Goal: Information Seeking & Learning: Learn about a topic

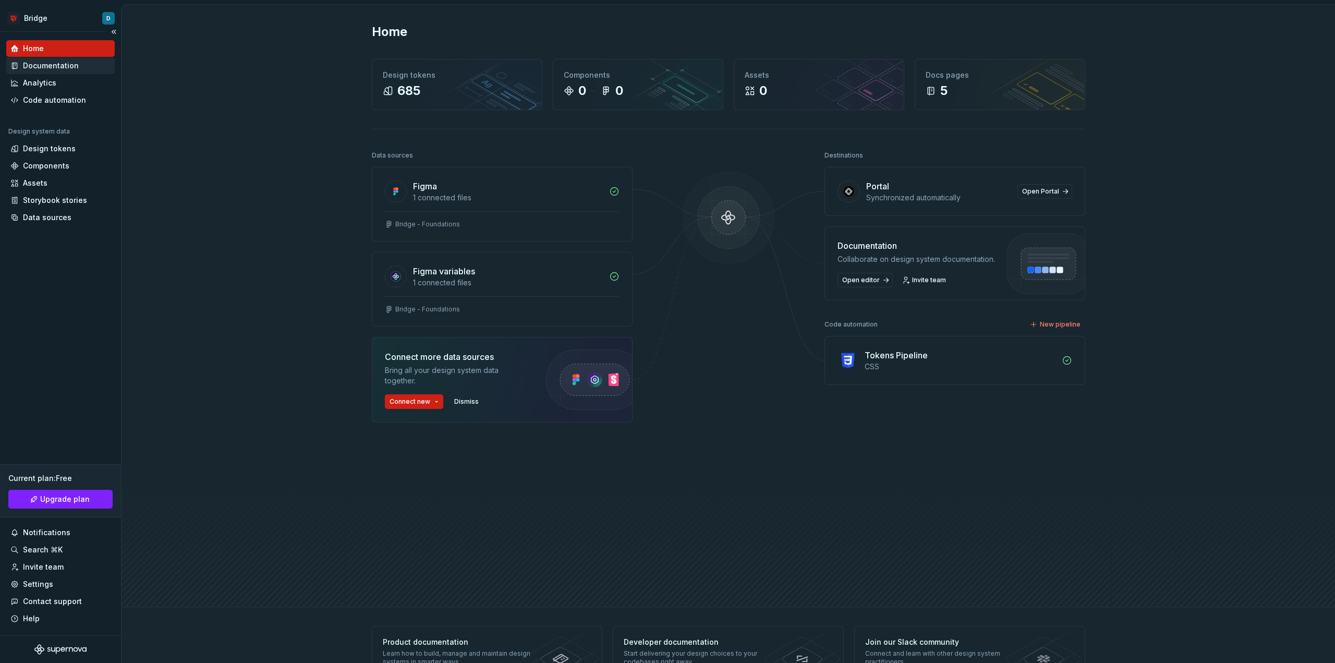
click at [43, 66] on div "Documentation" at bounding box center [51, 65] width 56 height 10
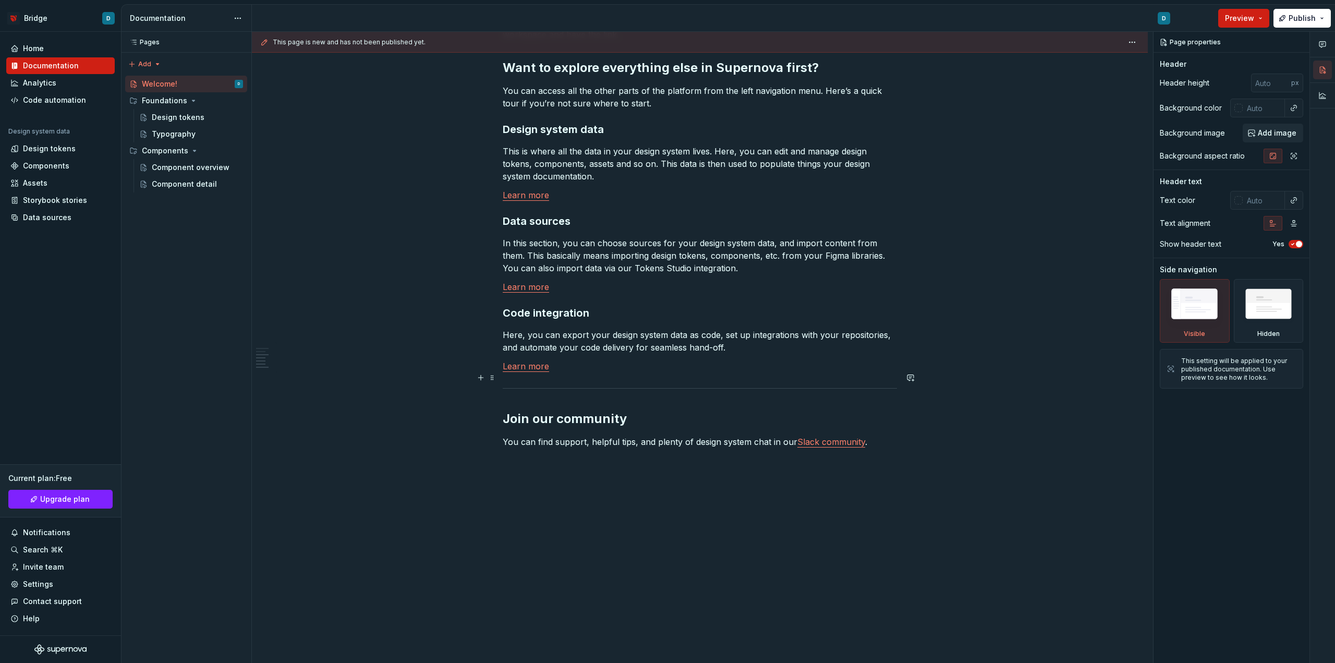
scroll to position [711, 0]
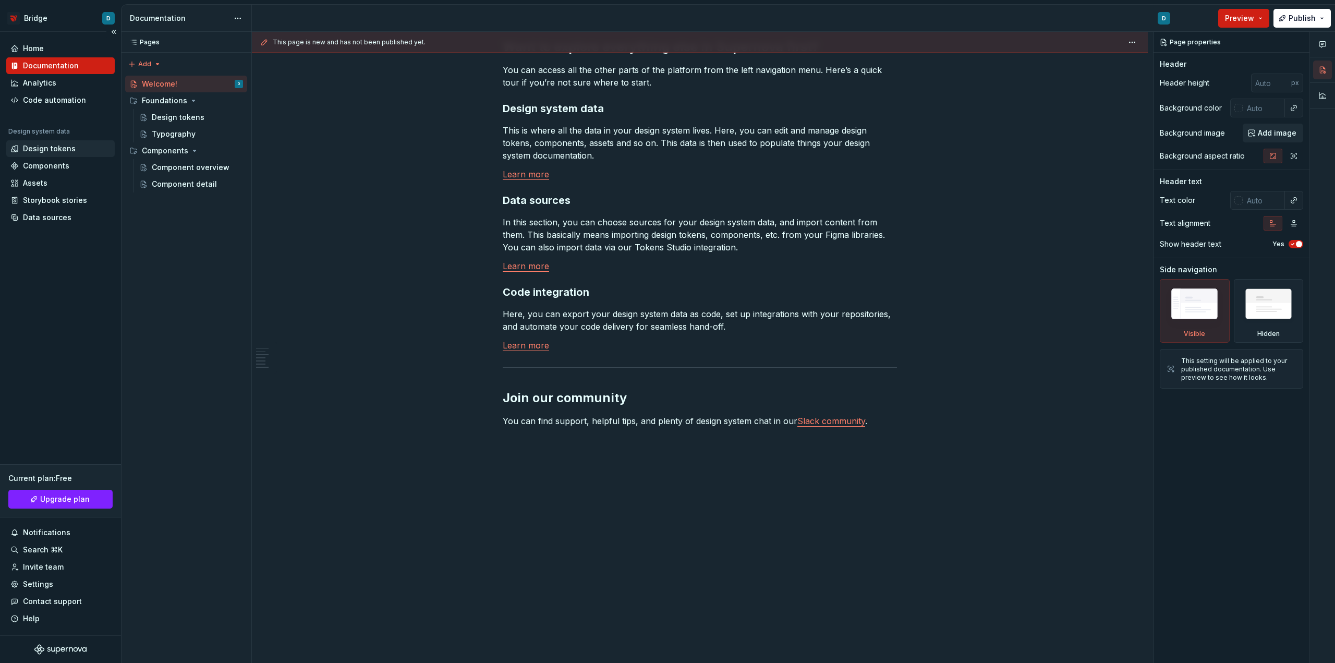
click at [68, 153] on div "Design tokens" at bounding box center [49, 148] width 53 height 10
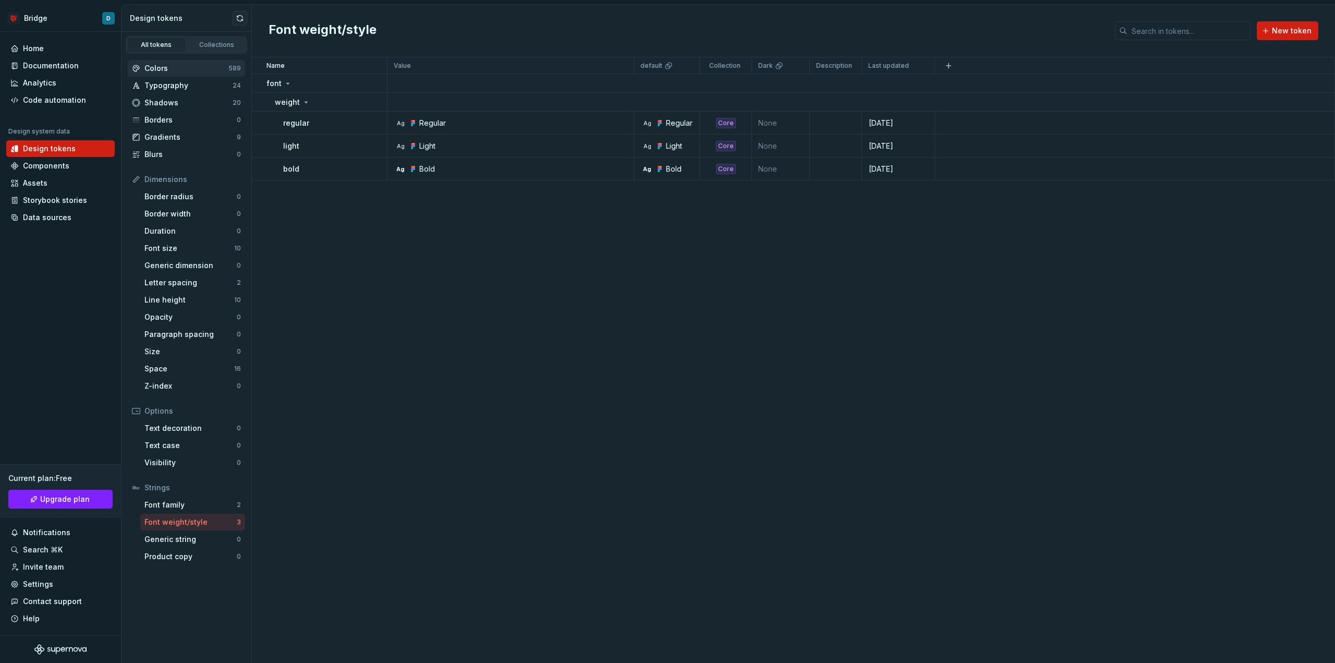
click at [194, 63] on div "Colors 589" at bounding box center [186, 68] width 117 height 17
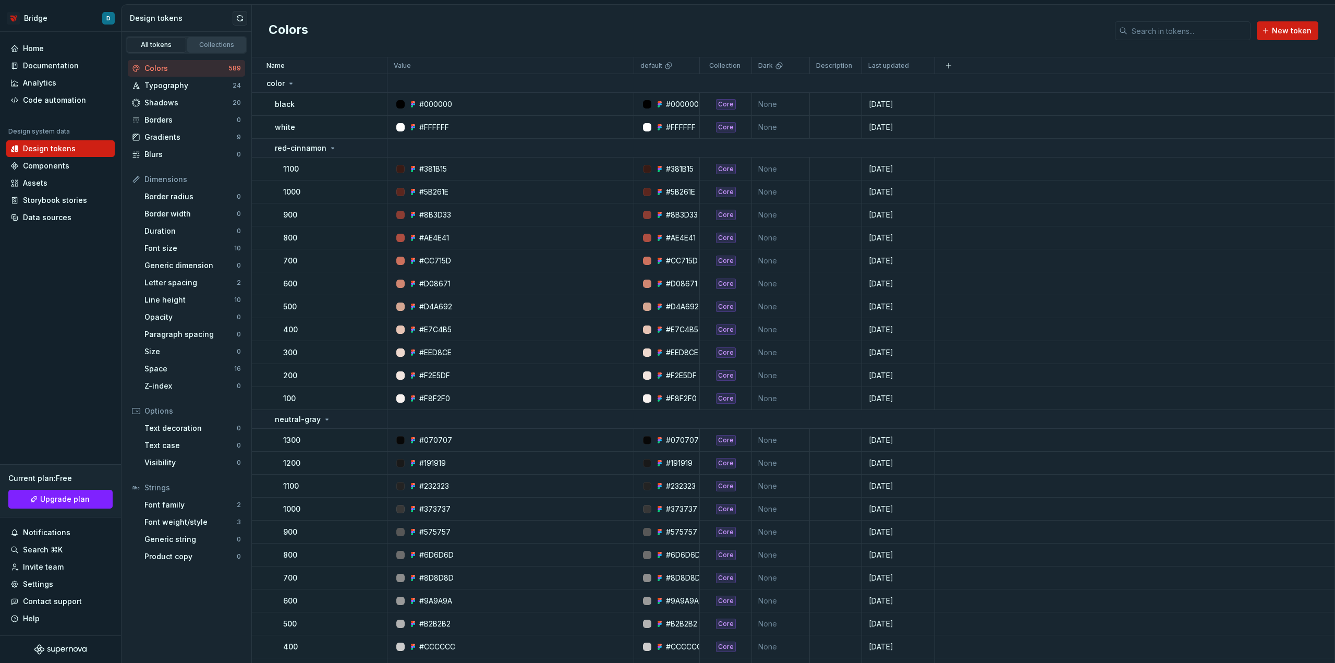
click at [213, 42] on div "Collections" at bounding box center [217, 45] width 52 height 8
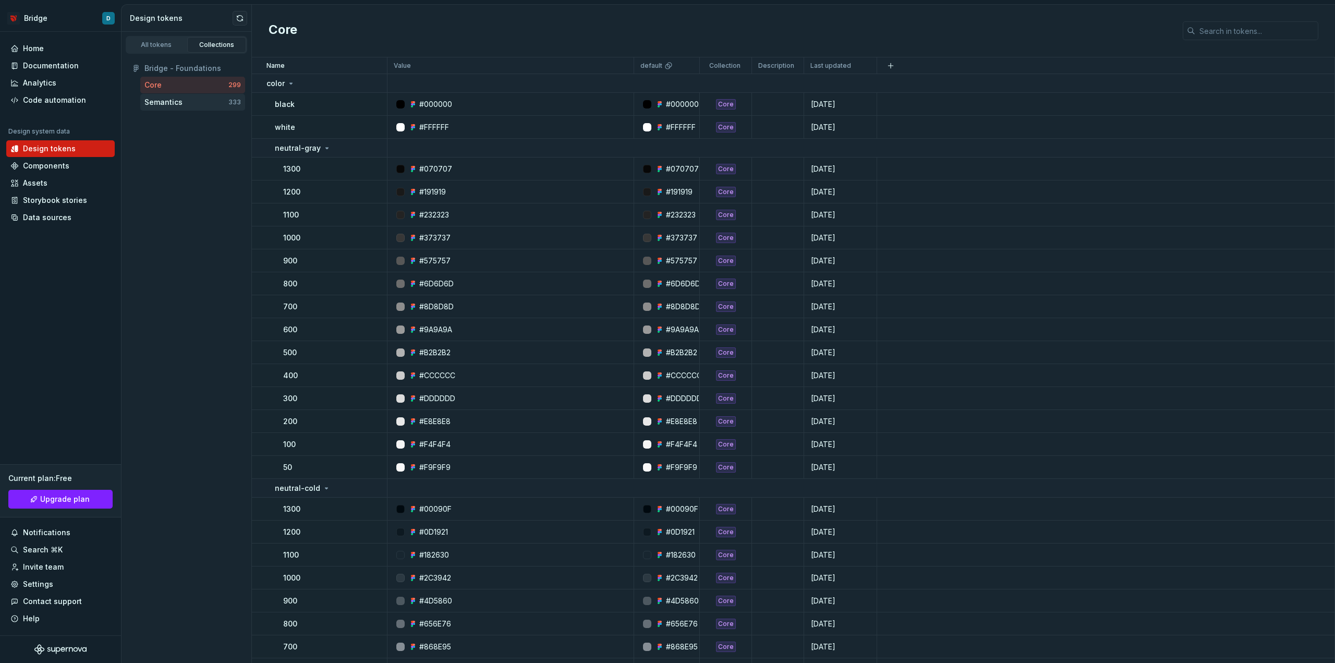
click at [180, 107] on div "Semantics" at bounding box center [163, 102] width 38 height 10
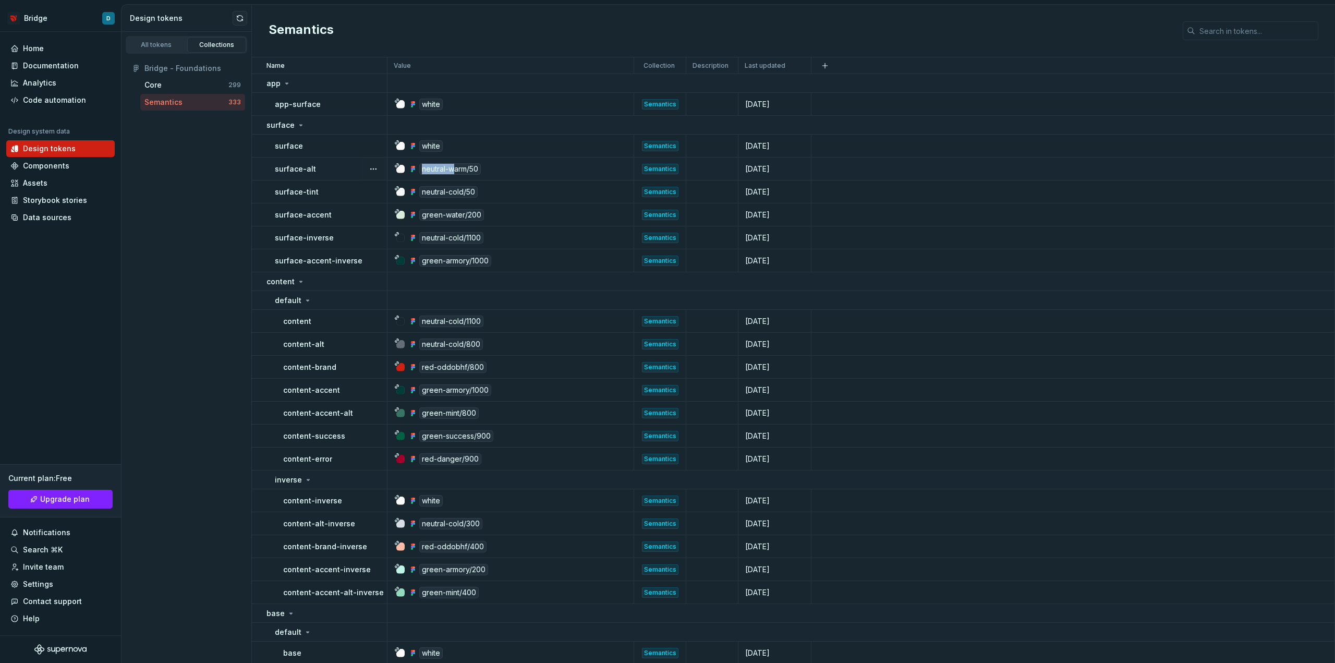
drag, startPoint x: 317, startPoint y: 170, endPoint x: 457, endPoint y: 169, distance: 139.7
click at [457, 169] on tr "surface-alt neutral-warm/50 Semantics [DATE]" at bounding box center [793, 168] width 1083 height 23
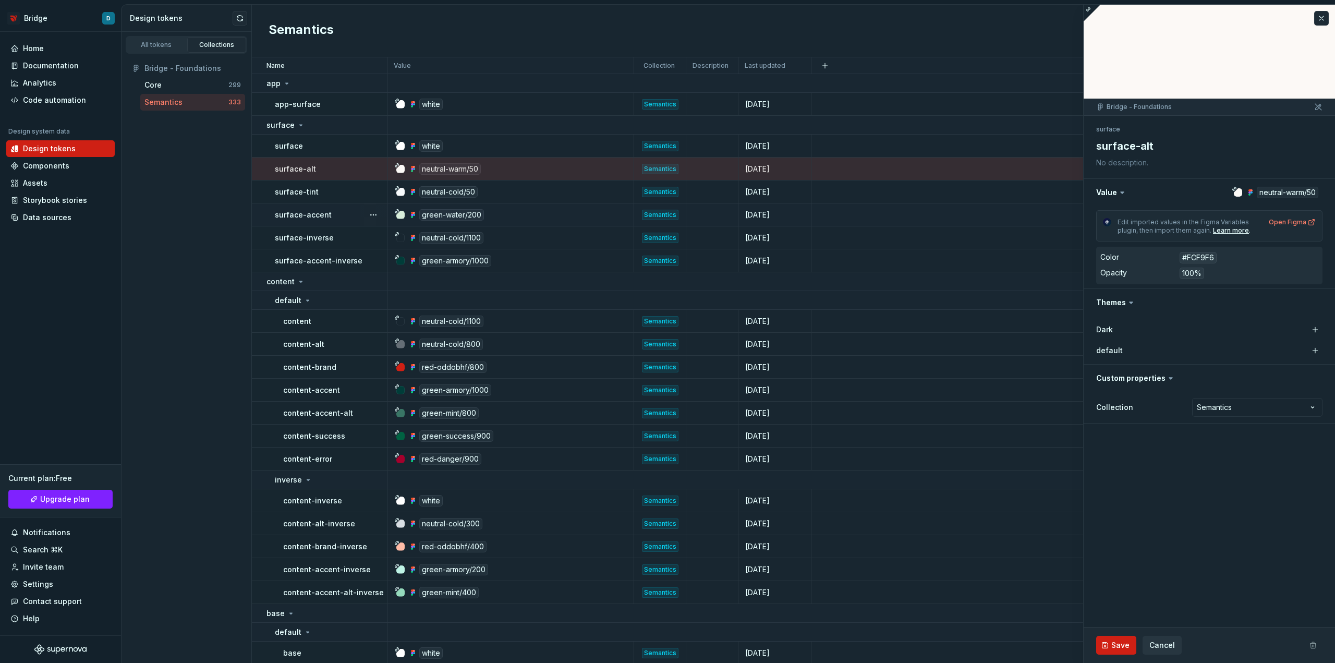
type textarea "*"
